Goal: Task Accomplishment & Management: Complete application form

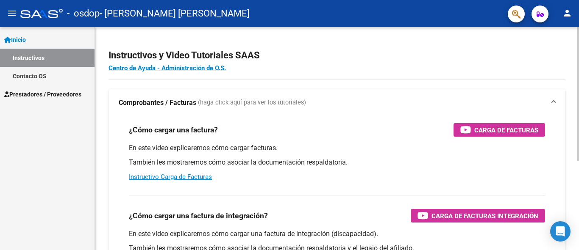
click at [577, 72] on div at bounding box center [577, 94] width 2 height 134
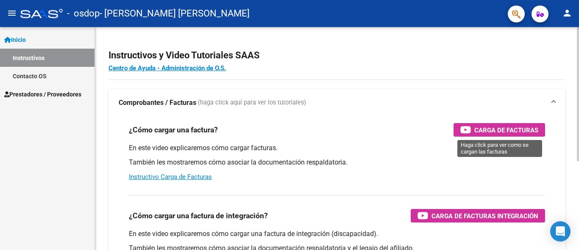
click at [499, 125] on span "Carga de Facturas" at bounding box center [506, 130] width 64 height 11
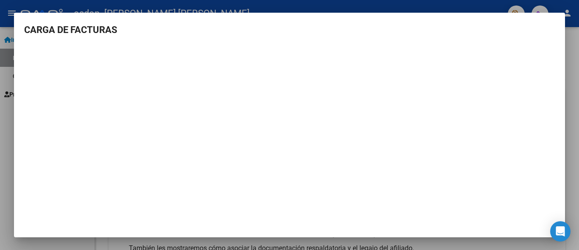
click at [568, 44] on div at bounding box center [289, 125] width 579 height 250
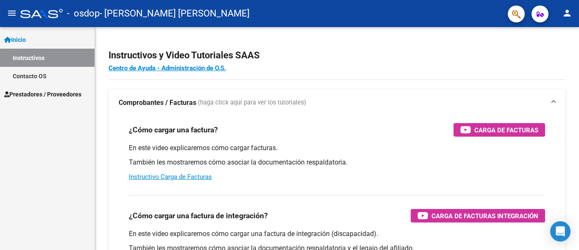
click at [60, 91] on span "Prestadores / Proveedores" at bounding box center [42, 94] width 77 height 9
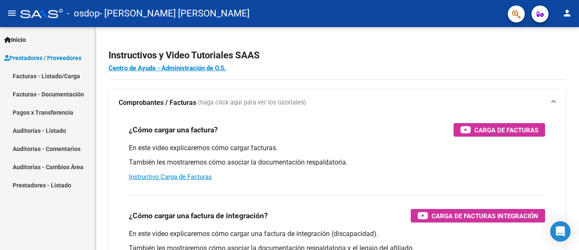
click at [61, 78] on link "Facturas - Listado/Carga" at bounding box center [47, 76] width 94 height 18
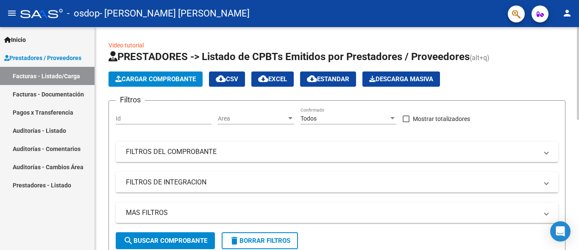
click at [178, 79] on span "Cargar Comprobante" at bounding box center [155, 79] width 80 height 8
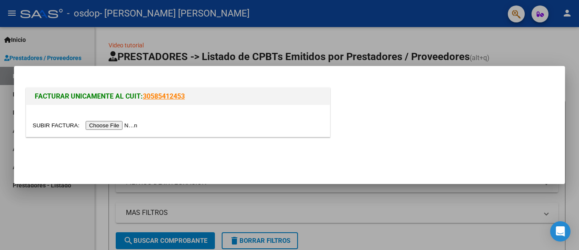
click at [130, 126] on input "file" at bounding box center [86, 125] width 107 height 9
click at [132, 126] on input "file" at bounding box center [86, 125] width 107 height 9
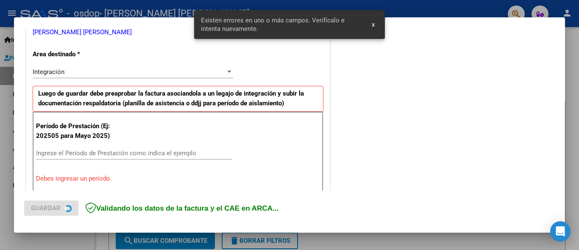
scroll to position [198, 0]
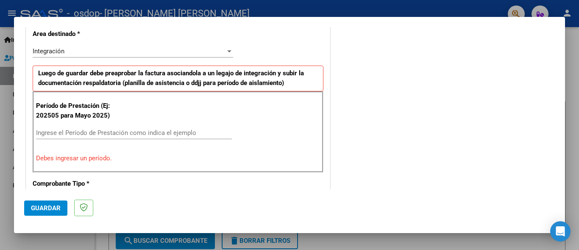
click at [143, 134] on input "Ingrese el Período de Prestación como indica el ejemplo" at bounding box center [134, 133] width 196 height 8
click at [143, 150] on div "Período de Prestación (Ej: 202505 para [DATE]) Ingrese el Período de Prestación…" at bounding box center [178, 131] width 291 height 81
click at [144, 138] on div "Ingrese el Período de Prestación como indica el ejemplo" at bounding box center [134, 133] width 196 height 13
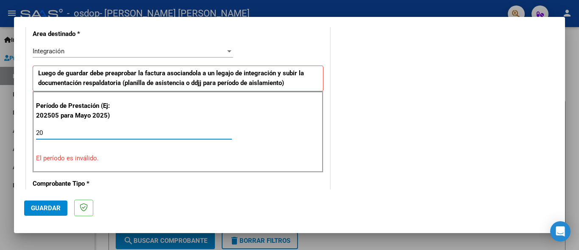
type input "2"
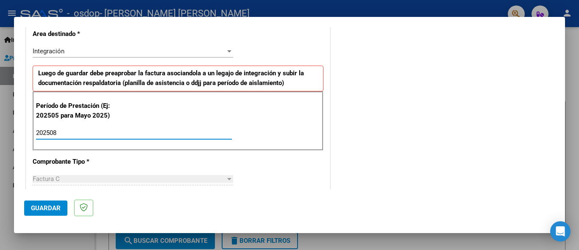
type input "202508"
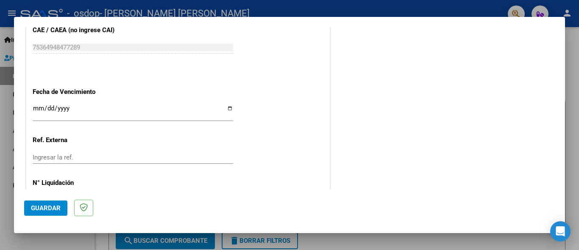
scroll to position [556, 0]
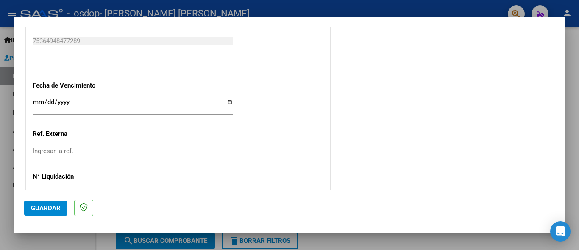
click at [227, 103] on input "Ingresar la fecha" at bounding box center [133, 106] width 200 height 14
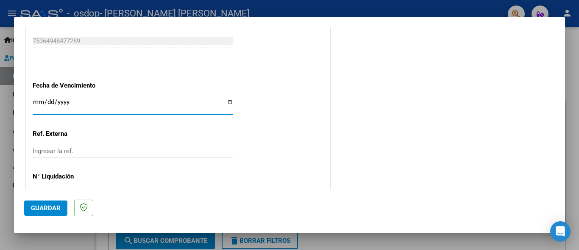
type input "[DATE]"
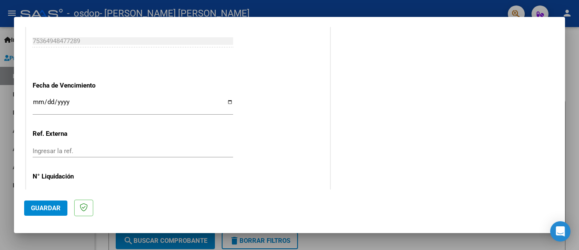
scroll to position [583, 0]
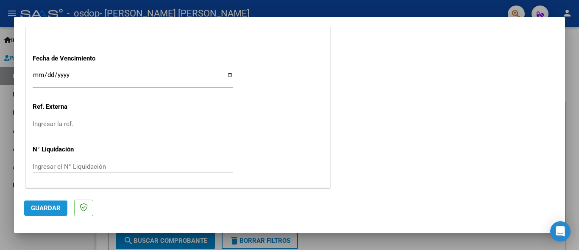
click at [58, 208] on span "Guardar" at bounding box center [46, 209] width 30 height 8
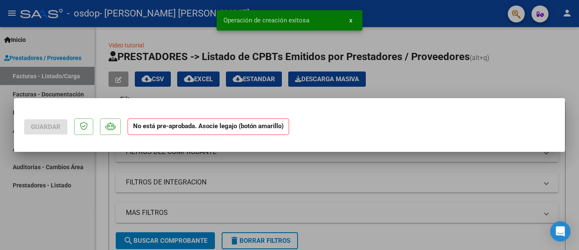
scroll to position [0, 0]
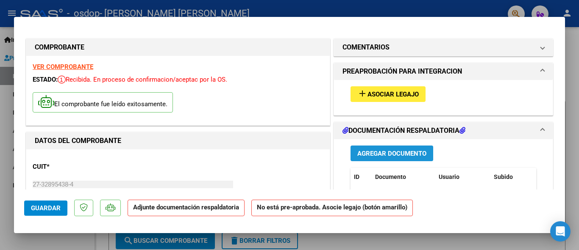
click at [389, 153] on span "Agregar Documento" at bounding box center [391, 154] width 69 height 8
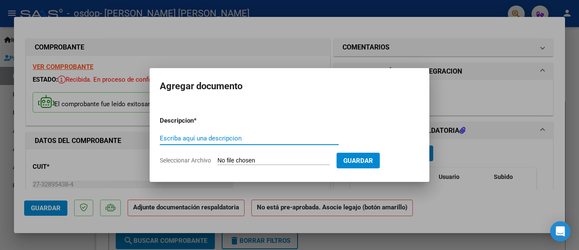
click at [178, 160] on span "Seleccionar Archivo" at bounding box center [185, 160] width 51 height 7
click at [217, 160] on input "Seleccionar Archivo" at bounding box center [273, 161] width 112 height 8
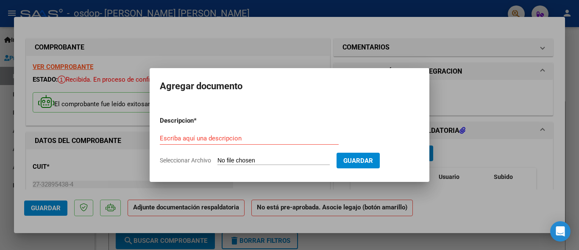
type input "C:\fakepath\gonzaloagosto (2).pdf"
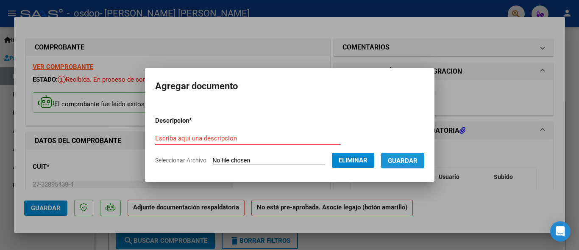
click at [405, 163] on span "Guardar" at bounding box center [403, 161] width 30 height 8
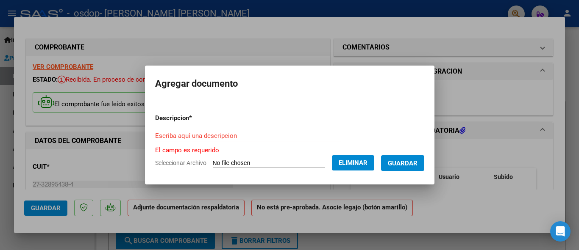
click at [216, 135] on input "Escriba aquí una descripcion" at bounding box center [248, 136] width 186 height 8
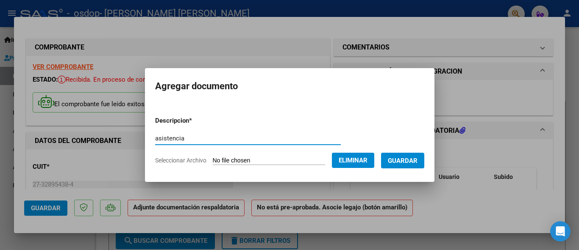
type input "asistencia"
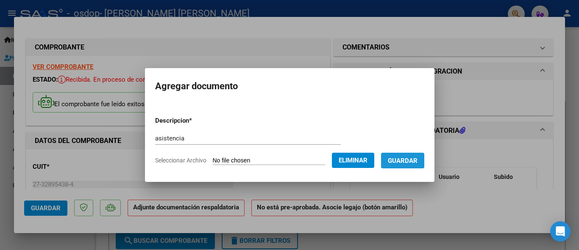
click at [402, 159] on span "Guardar" at bounding box center [403, 161] width 30 height 8
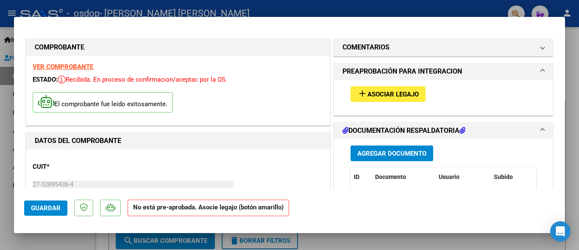
click at [400, 97] on span "Asociar Legajo" at bounding box center [392, 95] width 51 height 8
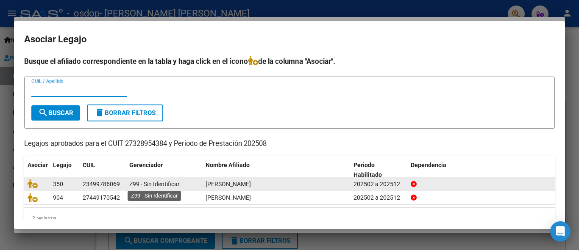
click at [133, 182] on span "Z99 - Sin Identificar" at bounding box center [154, 184] width 50 height 7
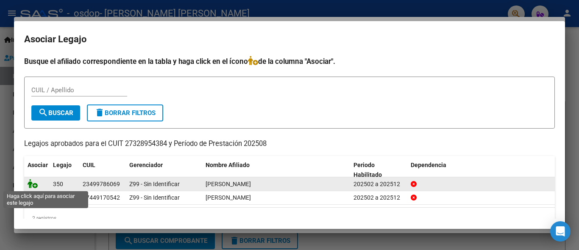
click at [35, 183] on icon at bounding box center [33, 183] width 10 height 9
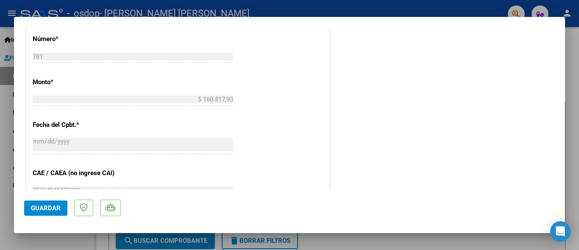
scroll to position [434, 0]
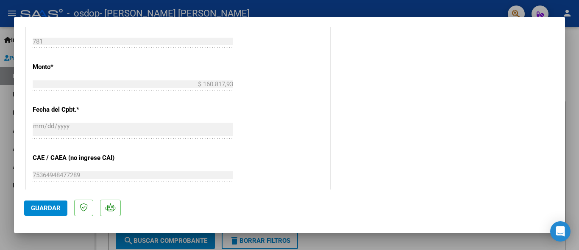
drag, startPoint x: 555, startPoint y: 143, endPoint x: 556, endPoint y: 176, distance: 32.6
click at [556, 176] on mat-dialog-content "COMPROBANTE VER COMPROBANTE ESTADO: Recibida. En proceso de confirmacion/acepta…" at bounding box center [289, 108] width 551 height 163
click at [55, 209] on span "Guardar" at bounding box center [46, 209] width 30 height 8
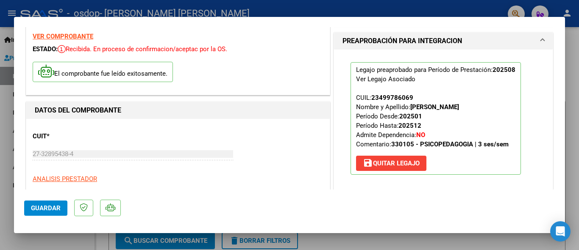
scroll to position [0, 0]
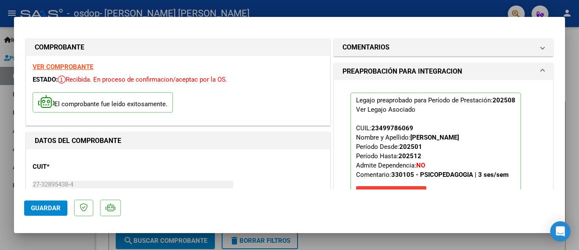
click at [566, 41] on div at bounding box center [289, 125] width 579 height 250
type input "$ 0,00"
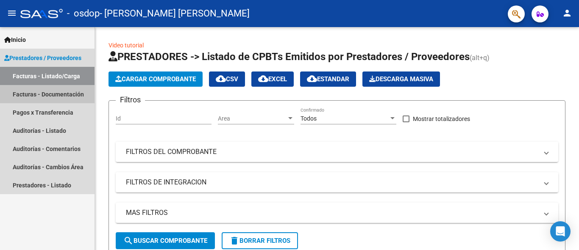
click at [79, 98] on link "Facturas - Documentación" at bounding box center [47, 94] width 94 height 18
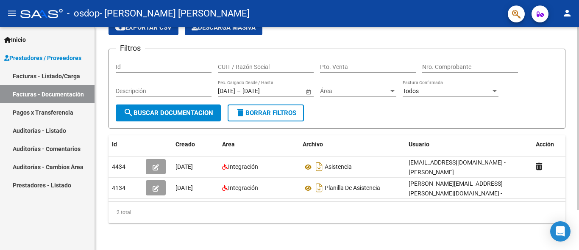
scroll to position [49, 0]
click at [578, 145] on div at bounding box center [577, 158] width 2 height 183
